Goal: Information Seeking & Learning: Check status

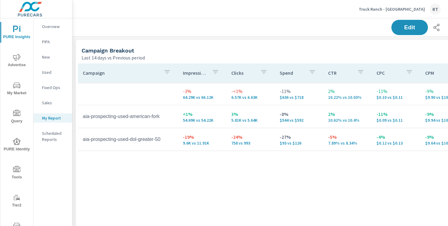
scroll to position [283, 451]
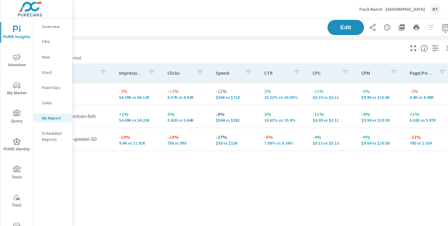
click at [385, 10] on p "Truck Ranch - [GEOGRAPHIC_DATA]" at bounding box center [392, 8] width 66 height 5
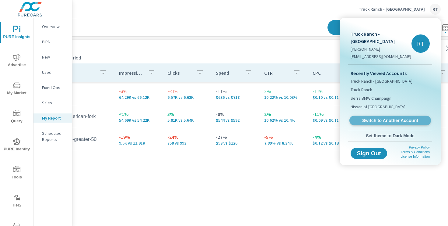
click at [368, 118] on span "Switch to Another Account" at bounding box center [390, 121] width 75 height 6
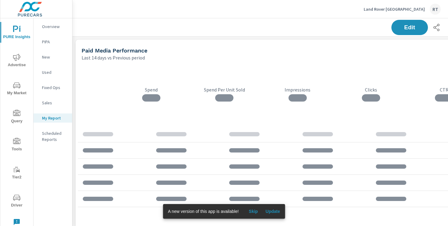
scroll to position [1124, 451]
click at [253, 210] on span "Skip" at bounding box center [253, 210] width 15 height 5
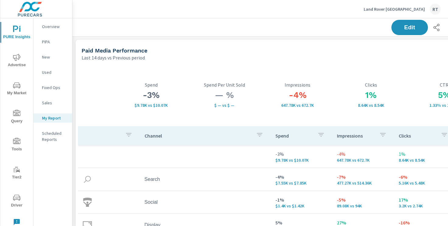
click at [18, 59] on icon "nav menu" at bounding box center [16, 57] width 7 height 7
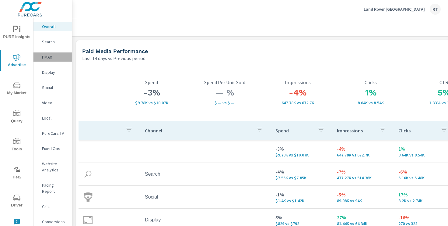
click at [50, 57] on p "PMAX" at bounding box center [54, 57] width 25 height 6
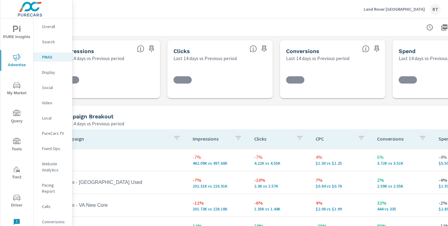
scroll to position [0, 75]
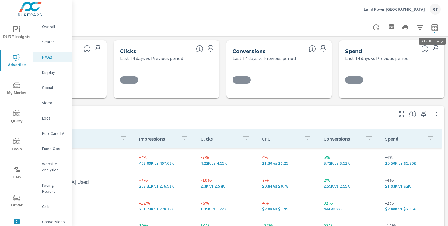
click at [435, 29] on icon "button" at bounding box center [434, 27] width 7 height 7
select select "Last 14 days"
select select "Previous period"
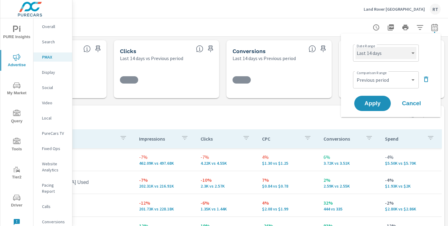
click at [410, 51] on select "Custom Yesterday Last week Last 7 days Last 14 days Last 30 days Last 45 days L…" at bounding box center [386, 53] width 61 height 12
click at [356, 47] on select "Custom Yesterday Last week Last 7 days Last 14 days Last 30 days Last 45 days L…" at bounding box center [386, 53] width 61 height 12
select select "custom"
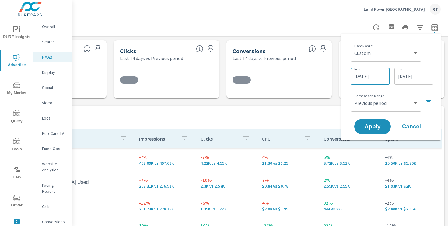
click at [377, 76] on input "07/31/2025" at bounding box center [370, 76] width 34 height 12
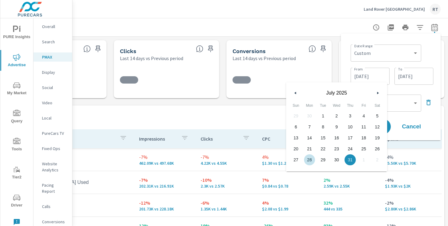
click at [309, 159] on span "28" at bounding box center [310, 160] width 14 height 8
type input "07/28/2025"
click at [428, 63] on div "Date Range Custom Yesterday Last week Last 7 days Last 14 days Last 30 days Las…" at bounding box center [392, 64] width 83 height 44
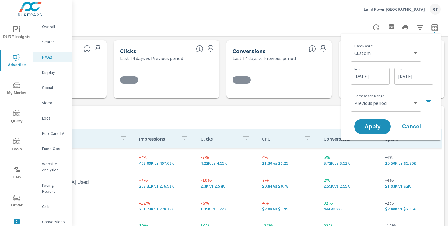
click at [429, 101] on icon "button" at bounding box center [428, 102] width 7 height 7
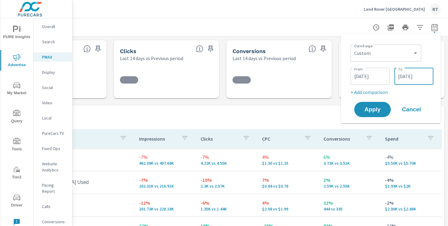
click at [428, 78] on input "08/13/2025" at bounding box center [414, 76] width 34 height 12
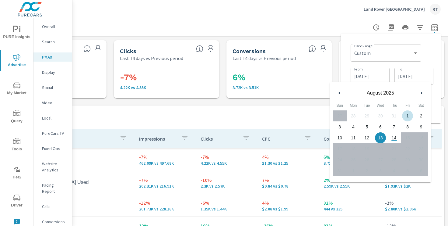
click at [429, 62] on div "Date Range Custom Yesterday Last week Last 7 days Last 14 days Last 30 days Las…" at bounding box center [392, 52] width 83 height 21
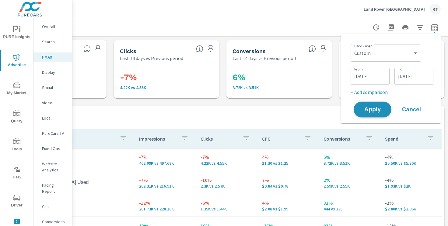
click at [371, 110] on span "Apply" at bounding box center [372, 110] width 25 height 6
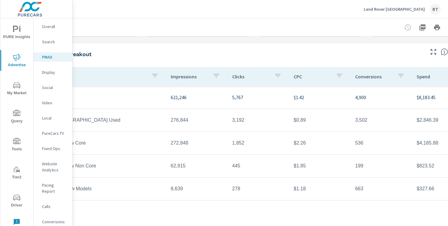
scroll to position [47, 0]
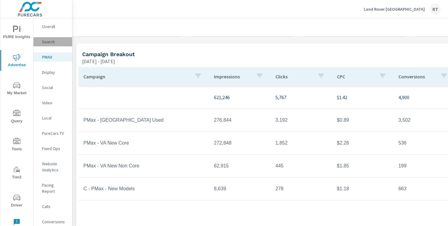
click at [47, 40] on p "Search" at bounding box center [54, 42] width 25 height 6
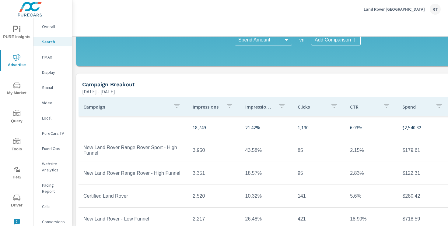
scroll to position [460, 0]
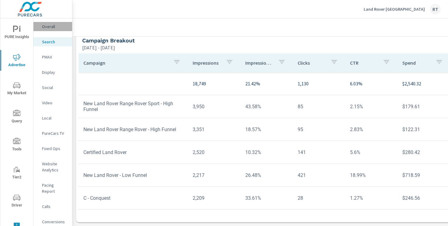
click at [46, 29] on p "Overall" at bounding box center [54, 26] width 25 height 6
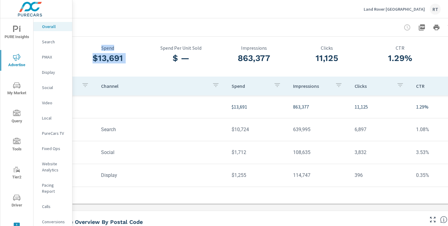
scroll to position [29, 28]
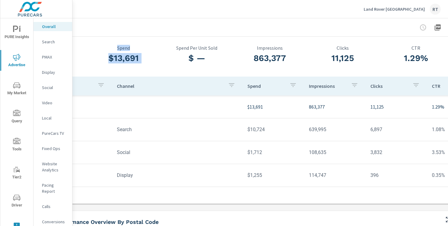
drag, startPoint x: 72, startPoint y: 38, endPoint x: 85, endPoint y: 49, distance: 16.6
click at [85, 49] on div "$13,691 Spend $ — Spend Per Unit Sold 863,377 Impressions 11,125 Clicks 1.29% C…" at bounding box center [270, 118] width 438 height 166
click at [85, 49] on div at bounding box center [69, 56] width 37 height 42
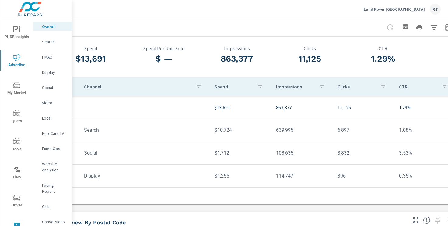
scroll to position [29, 75]
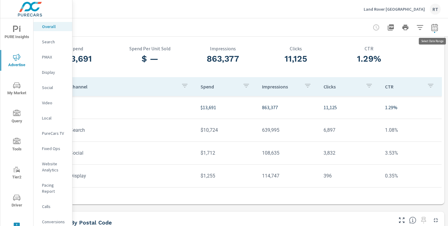
click at [434, 28] on icon "button" at bounding box center [434, 27] width 7 height 7
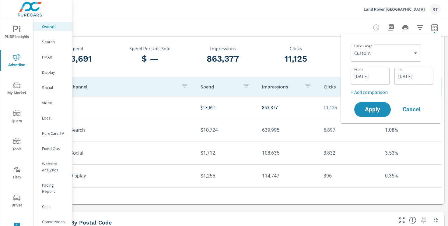
click at [323, 23] on div at bounding box center [223, 27] width 436 height 18
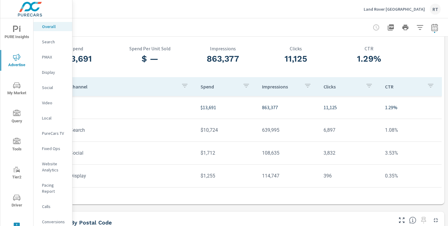
click at [401, 11] on p "Land Rover Los Angeles" at bounding box center [394, 8] width 61 height 5
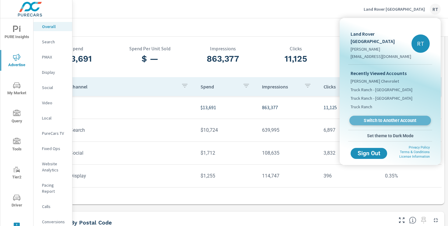
click at [367, 118] on span "Switch to Another Account" at bounding box center [390, 121] width 75 height 6
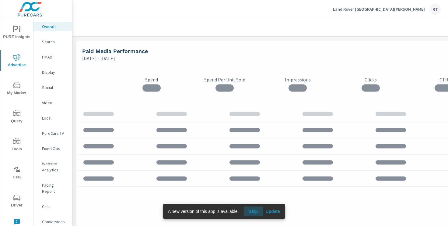
click at [254, 212] on span "Skip" at bounding box center [253, 210] width 15 height 5
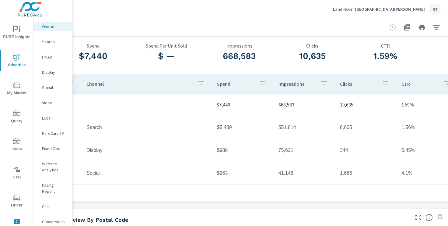
scroll to position [31, 59]
click at [404, 9] on p "Land Rover [GEOGRAPHIC_DATA][PERSON_NAME]" at bounding box center [379, 8] width 92 height 5
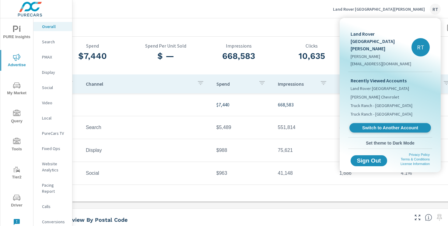
click at [374, 125] on span "Switch to Another Account" at bounding box center [390, 128] width 75 height 6
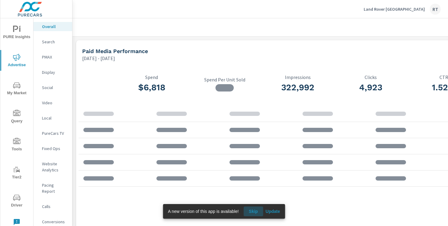
click at [254, 209] on span "Skip" at bounding box center [253, 210] width 15 height 5
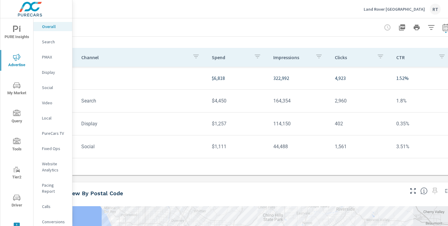
scroll to position [57, 64]
click at [384, 10] on p "Land Rover Newport Beach" at bounding box center [394, 8] width 61 height 5
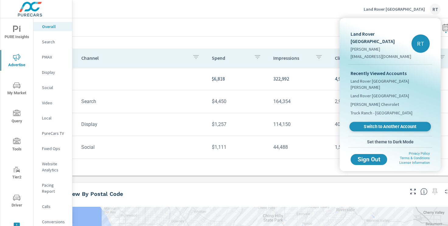
click at [370, 124] on span "Switch to Another Account" at bounding box center [390, 127] width 75 height 6
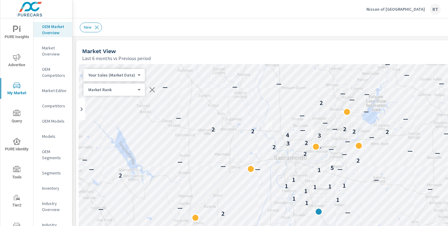
scroll to position [0, 0]
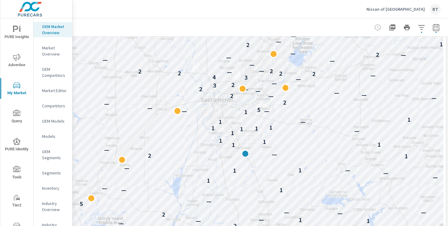
click at [49, 51] on p "Market Overview" at bounding box center [54, 51] width 25 height 12
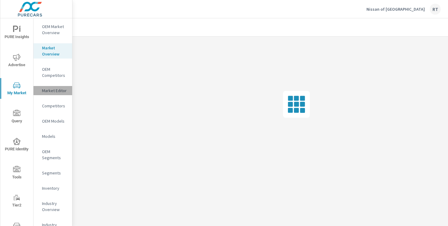
click at [45, 90] on p "Market Editor" at bounding box center [54, 90] width 25 height 6
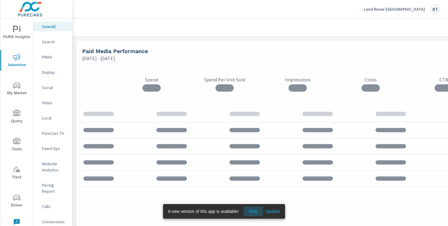
click at [256, 209] on span "Skip" at bounding box center [253, 210] width 15 height 5
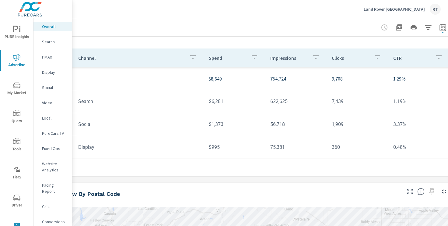
scroll to position [57, 67]
